Goal: Information Seeking & Learning: Learn about a topic

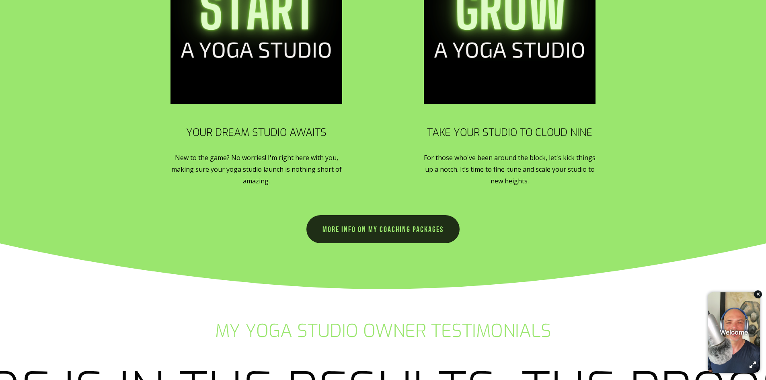
scroll to position [1770, 0]
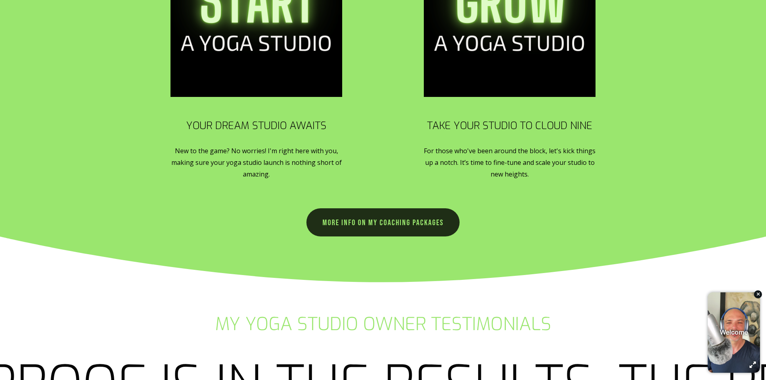
click at [386, 214] on link "more info on my coaching packages" at bounding box center [382, 222] width 153 height 28
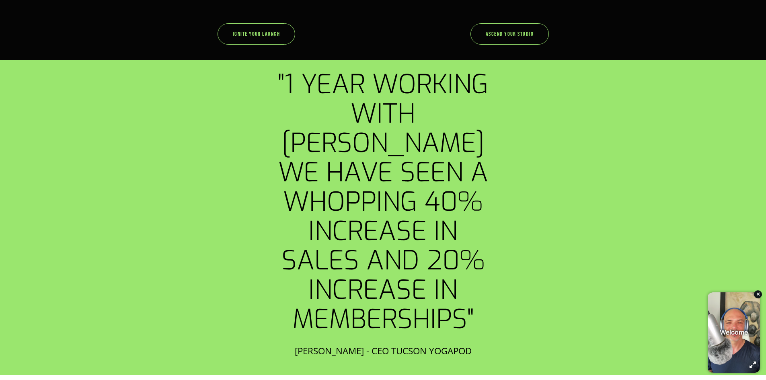
scroll to position [523, 0]
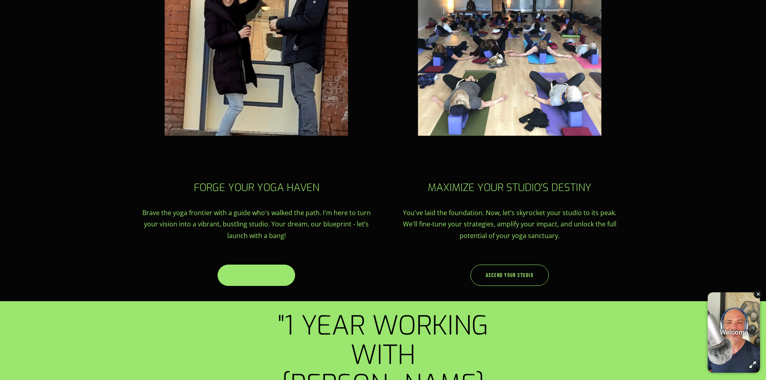
click at [267, 267] on link "ignite your launch" at bounding box center [257, 275] width 78 height 21
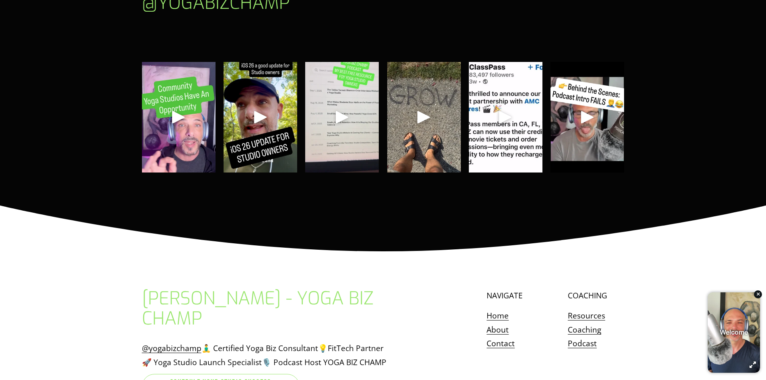
scroll to position [2520, 0]
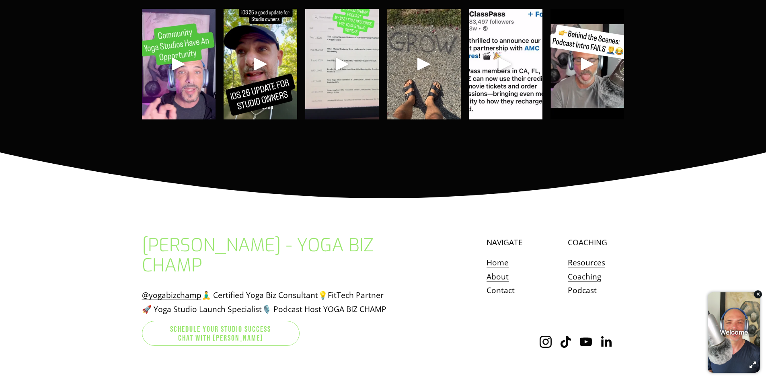
click at [489, 270] on link "About" at bounding box center [498, 277] width 22 height 14
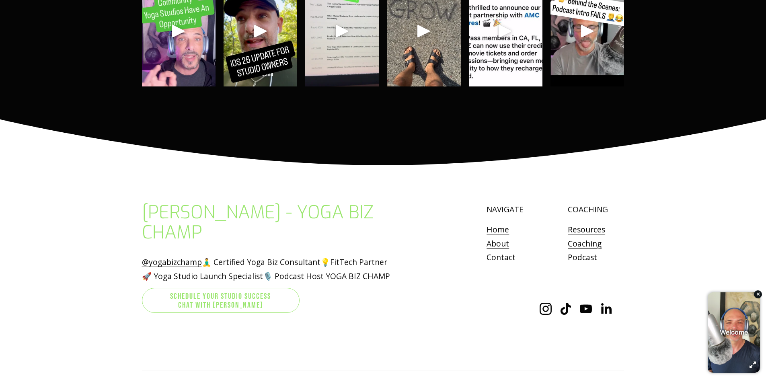
scroll to position [4268, 0]
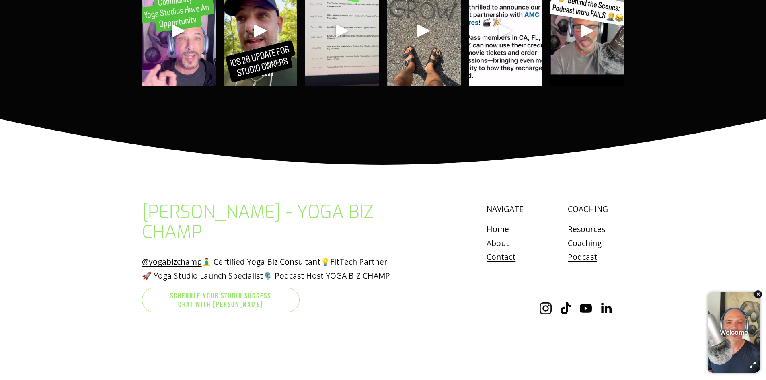
click at [587, 222] on link "Resources" at bounding box center [586, 229] width 37 height 14
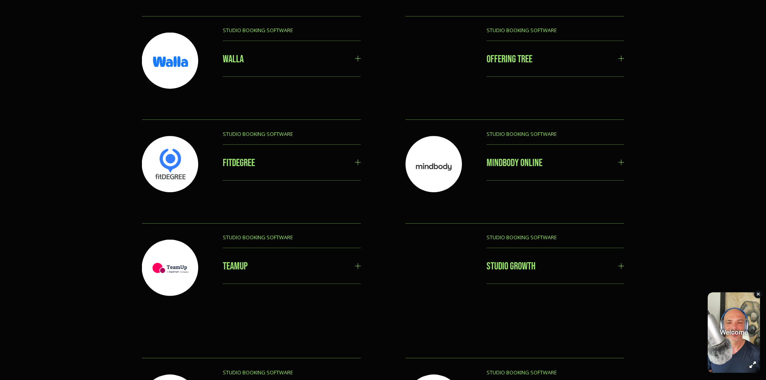
scroll to position [2051, 0]
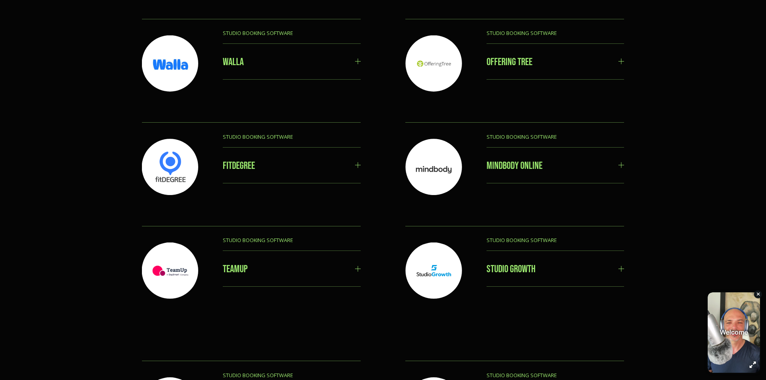
click at [530, 263] on span "STUDIO GROWTH" at bounding box center [553, 268] width 132 height 11
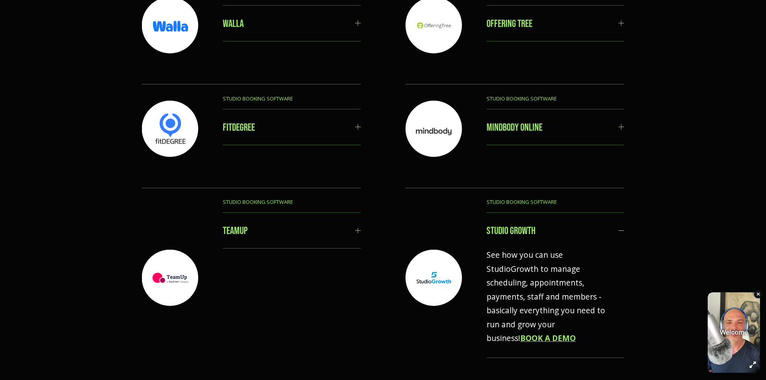
scroll to position [2172, 0]
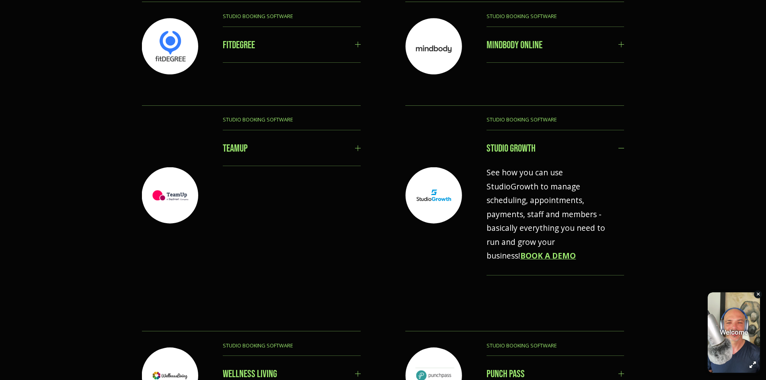
click at [439, 181] on div at bounding box center [433, 195] width 56 height 56
click at [497, 142] on span "STUDIO GROWTH" at bounding box center [553, 147] width 132 height 11
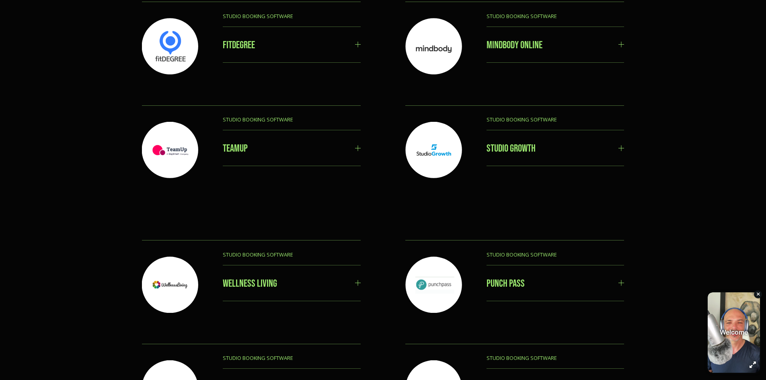
click at [543, 115] on p "STUDIO BOOKING SOFTWARE" at bounding box center [535, 119] width 97 height 9
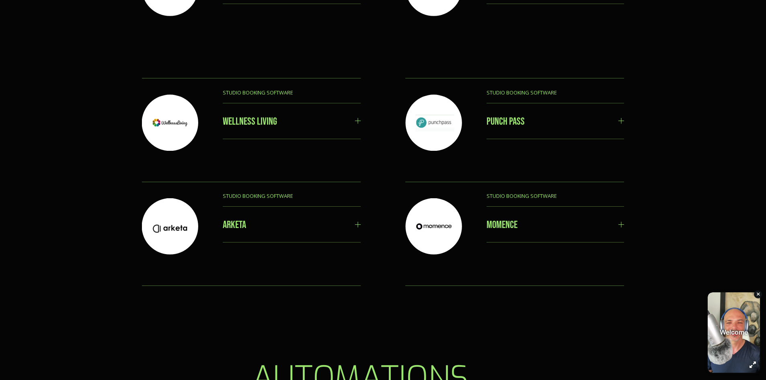
scroll to position [2373, 0]
